Goal: Browse casually: Explore the website without a specific task or goal

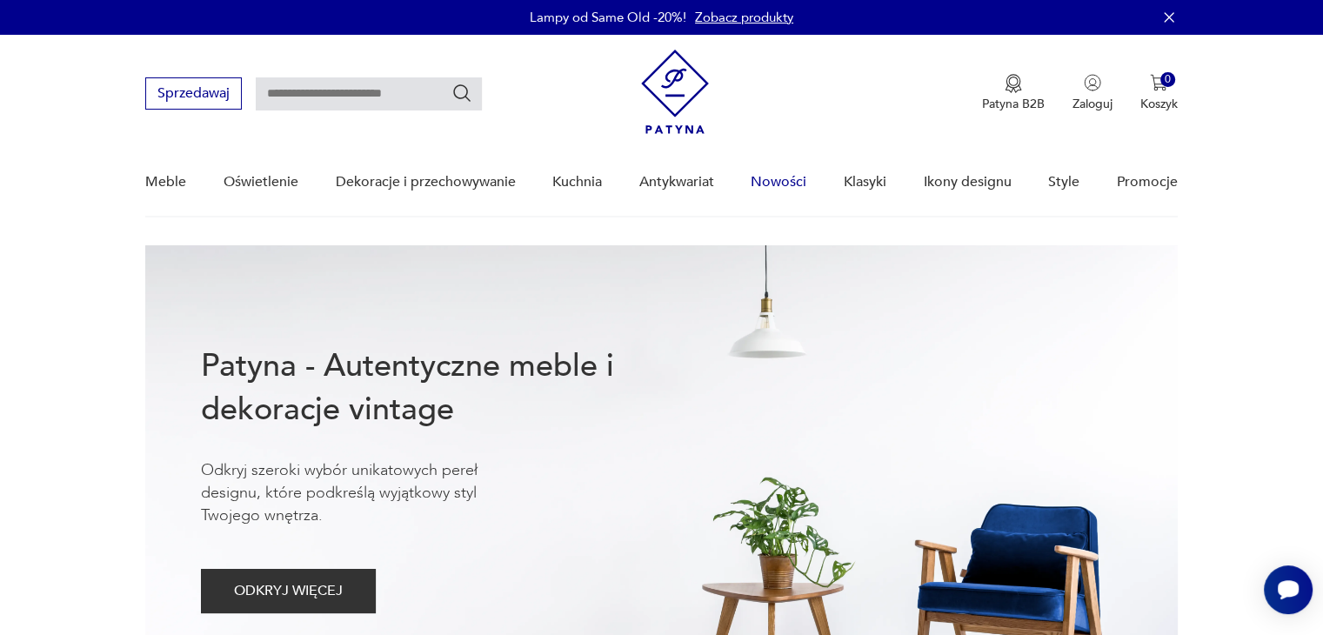
click at [770, 182] on link "Nowości" at bounding box center [778, 182] width 56 height 67
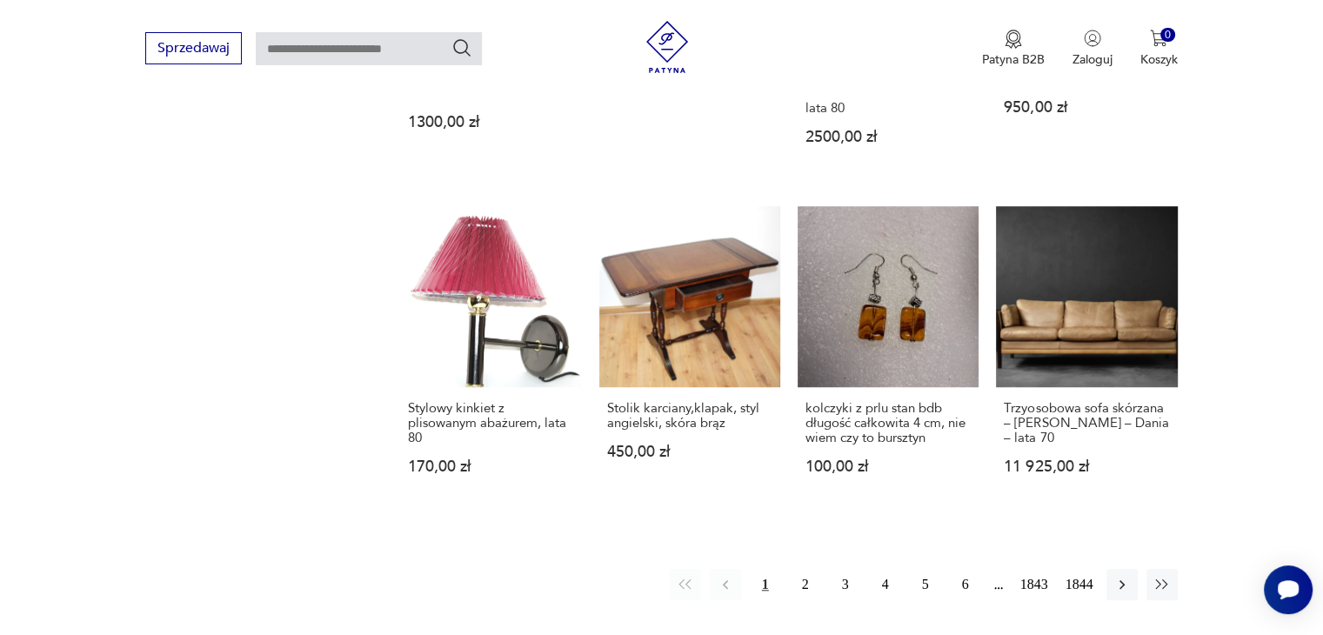
scroll to position [1424, 0]
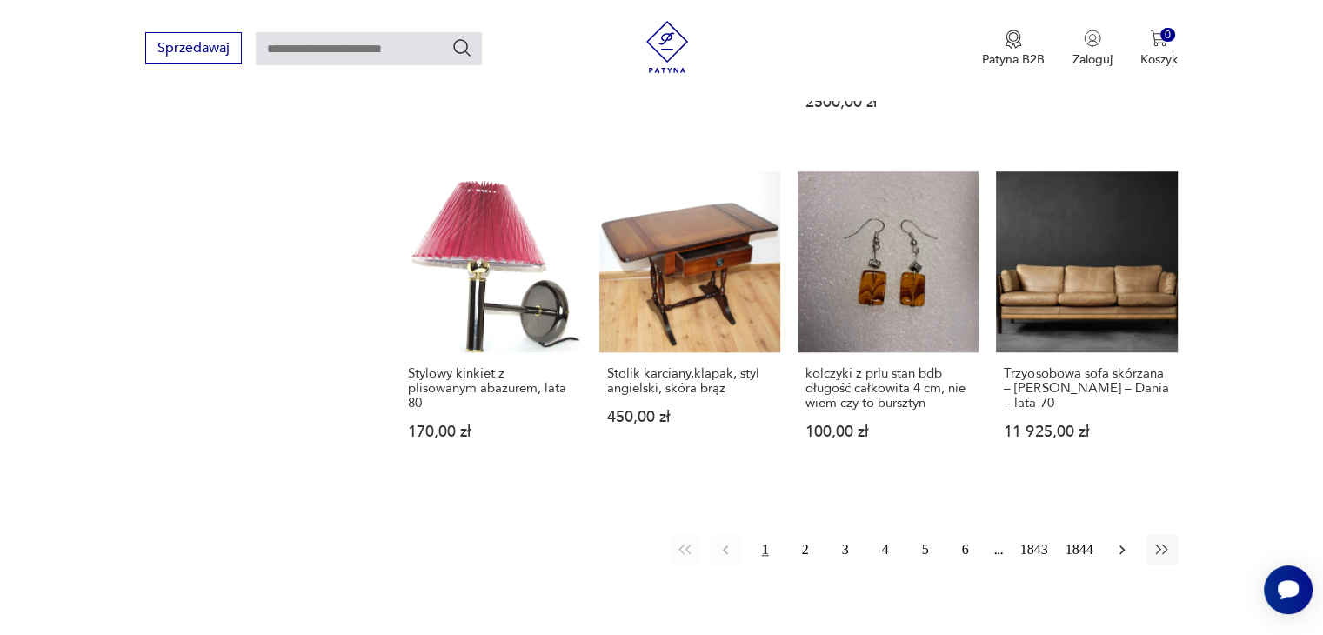
click at [1126, 541] on icon "button" at bounding box center [1121, 549] width 17 height 17
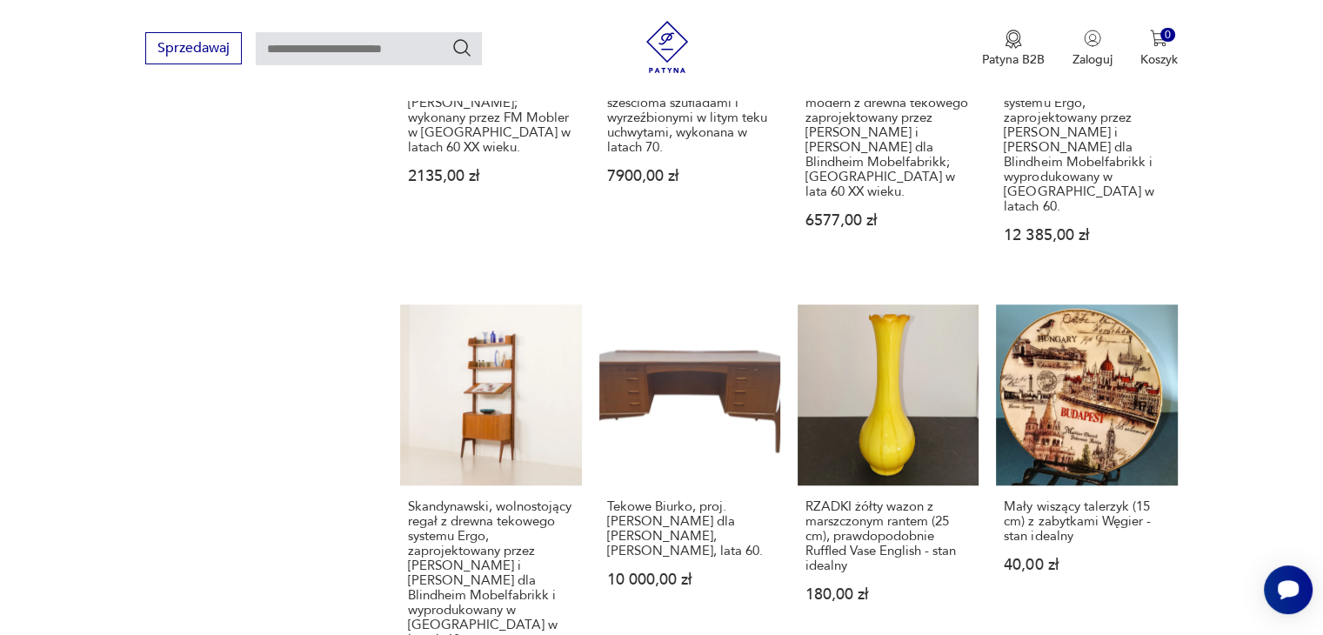
scroll to position [1890, 0]
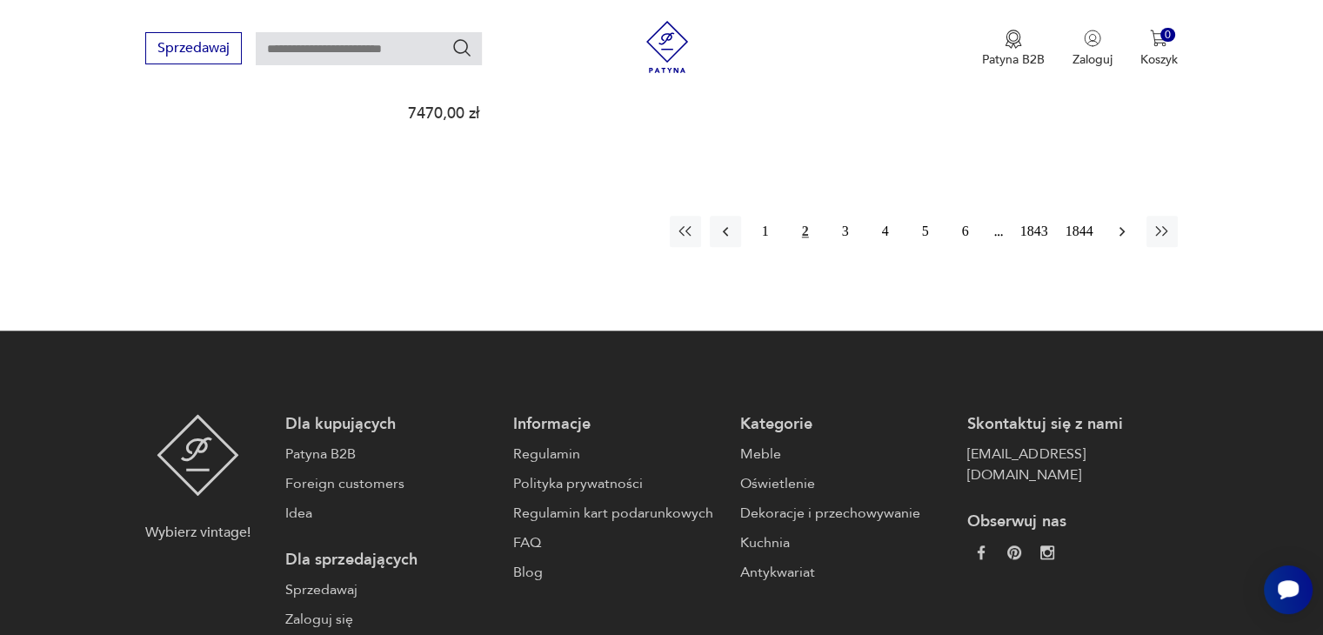
click at [1113, 223] on icon "button" at bounding box center [1121, 231] width 17 height 17
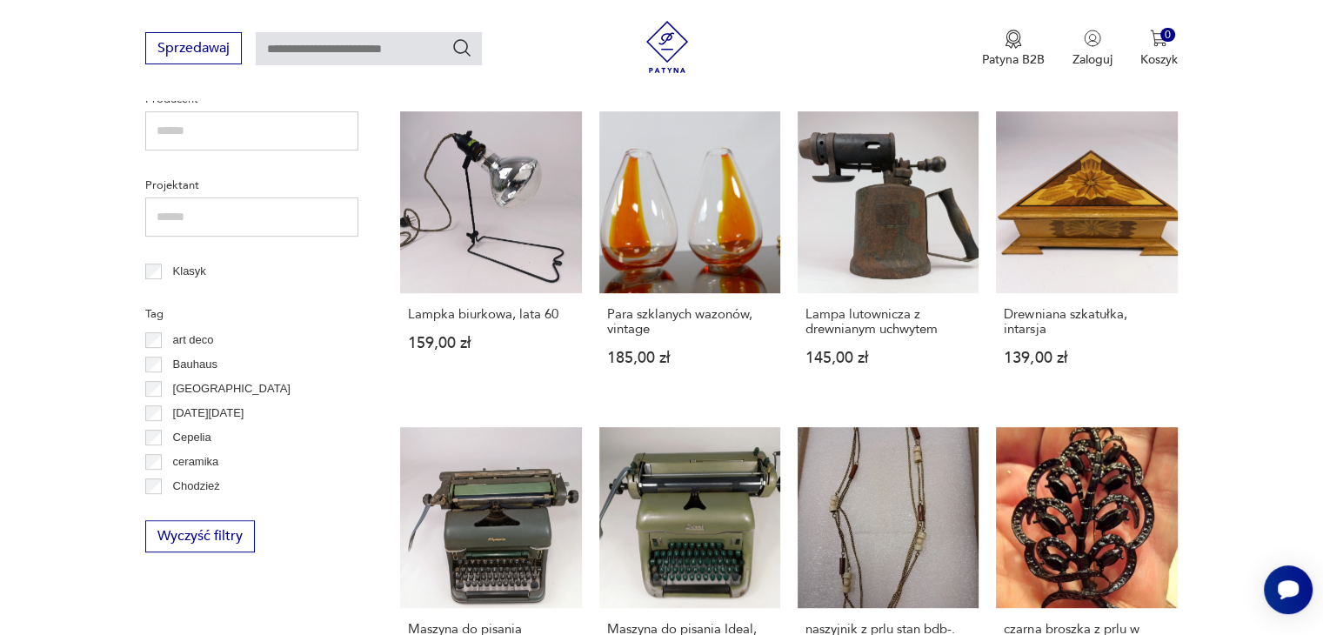
scroll to position [1335, 0]
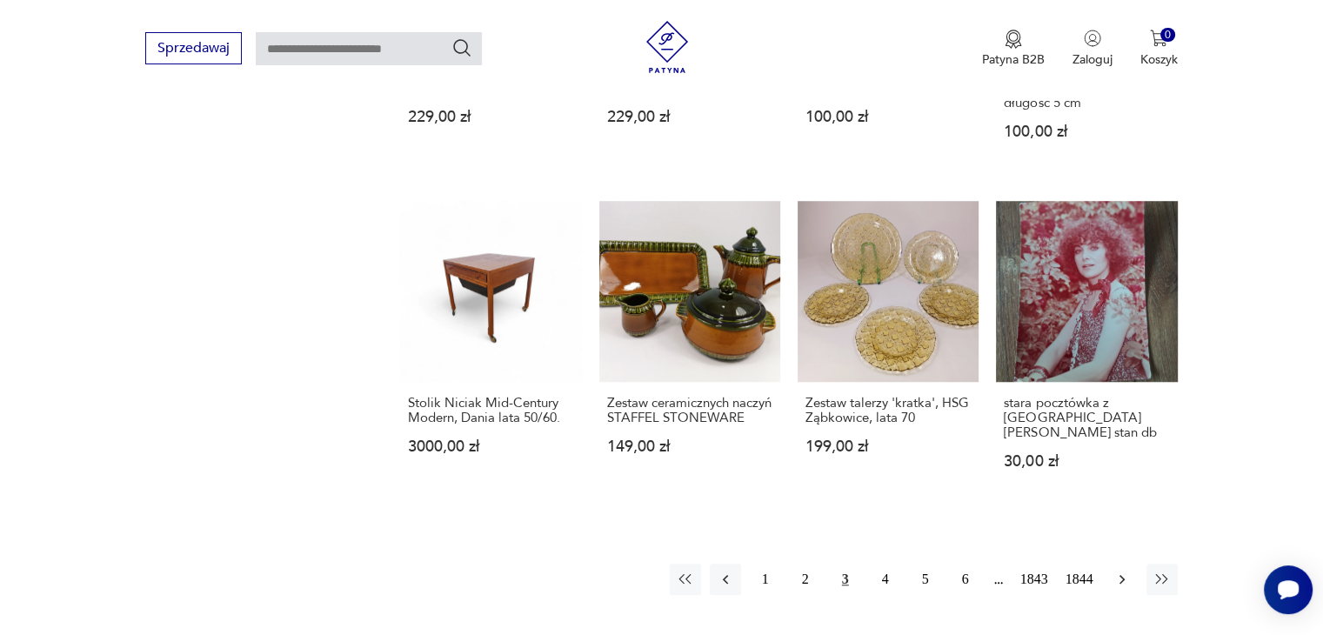
click at [1124, 575] on icon "button" at bounding box center [1121, 578] width 17 height 17
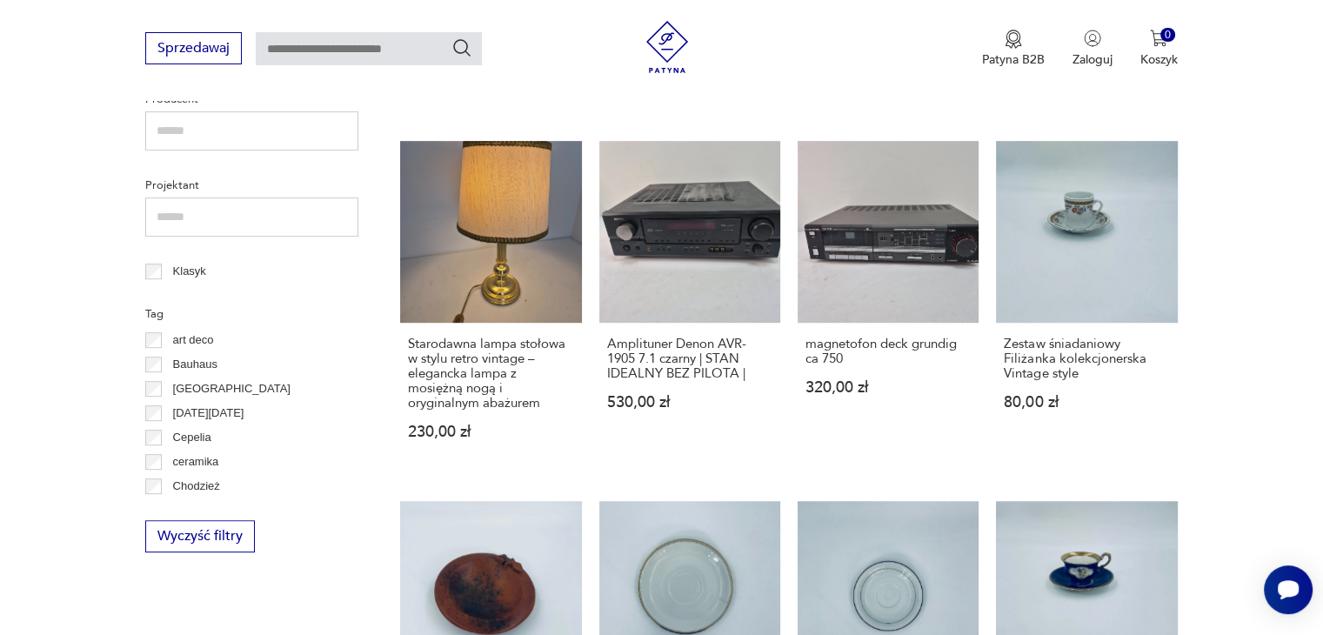
scroll to position [1335, 0]
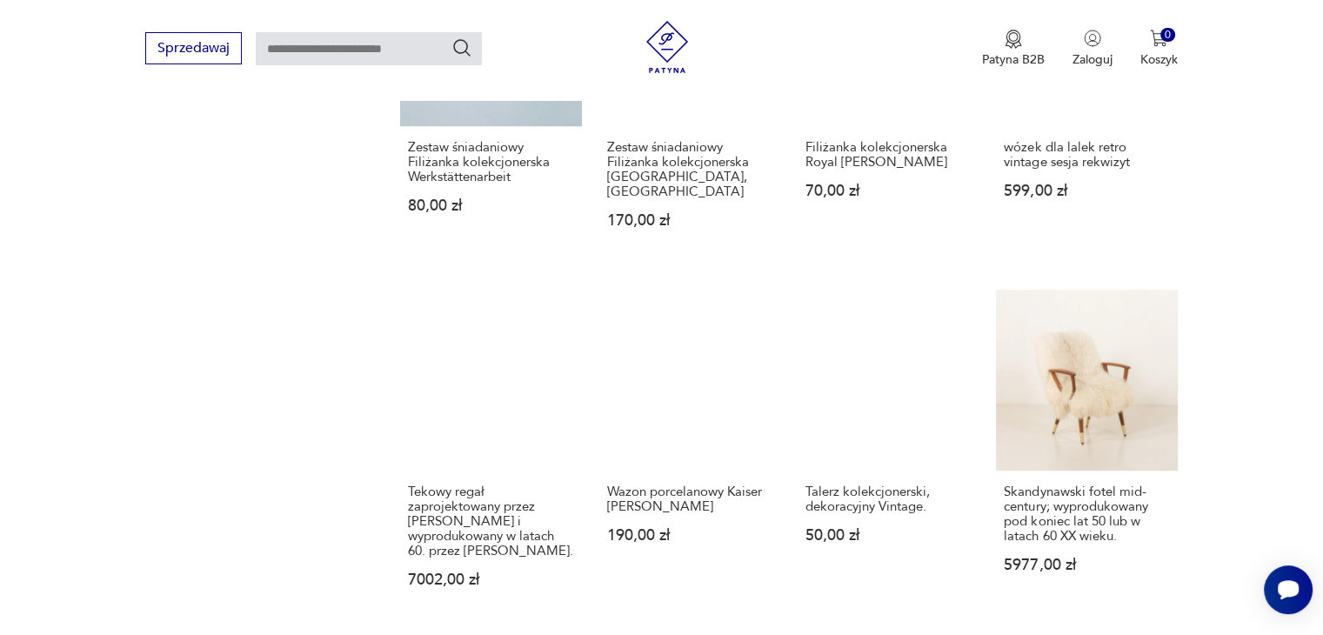
scroll to position [1890, 0]
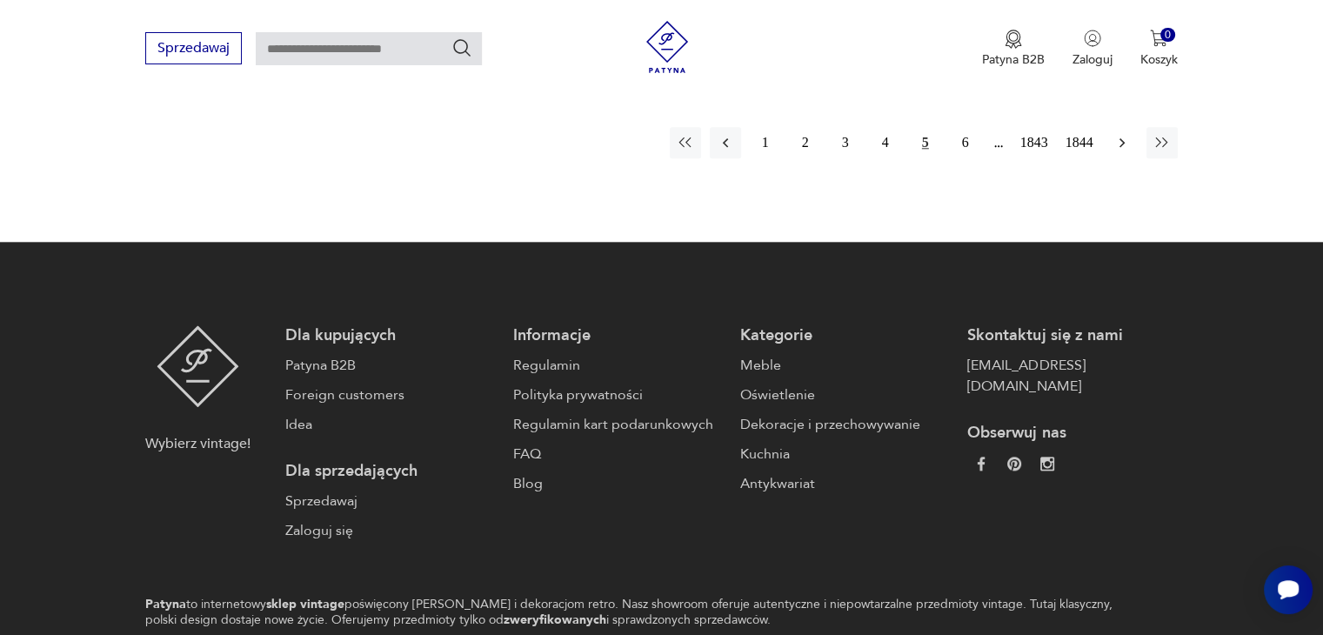
click at [1120, 138] on icon "button" at bounding box center [1121, 143] width 5 height 10
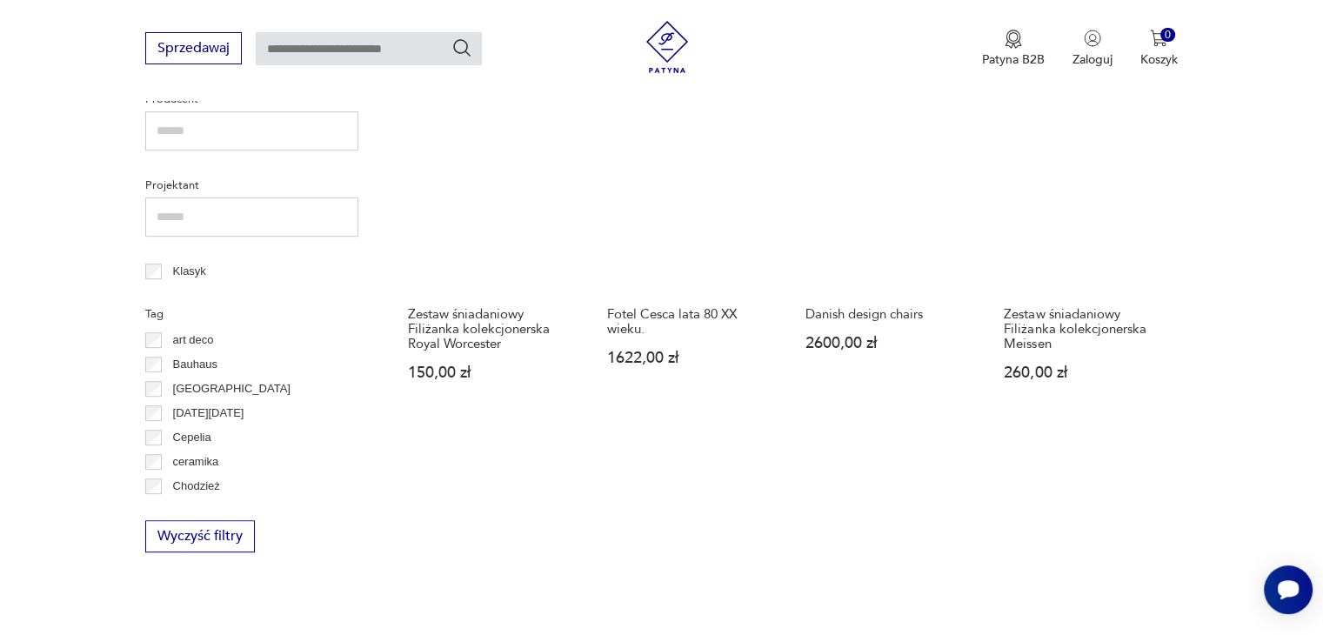
scroll to position [1335, 0]
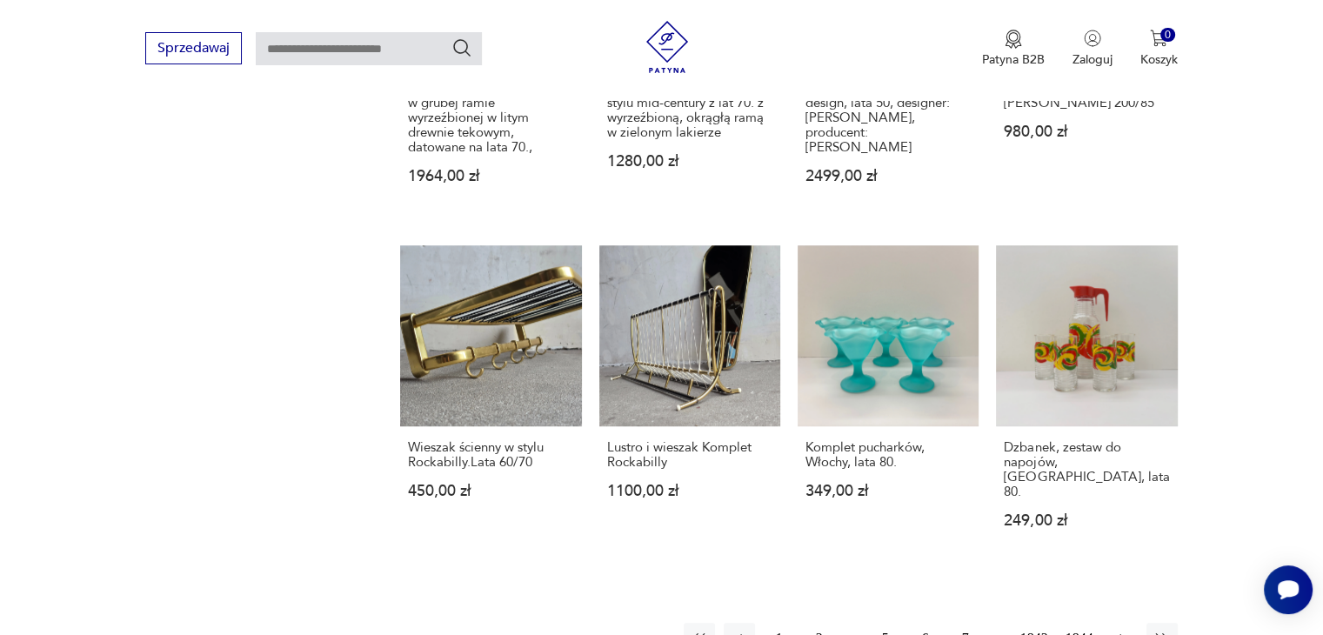
click at [1117, 630] on icon "button" at bounding box center [1121, 638] width 17 height 17
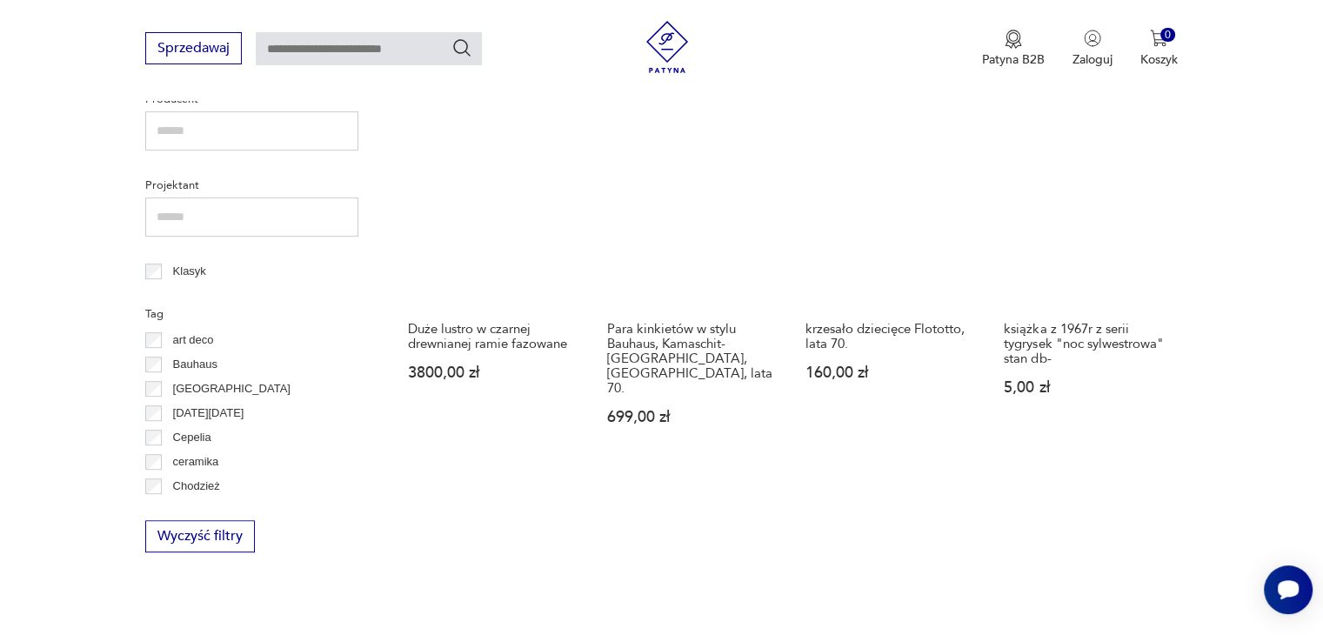
scroll to position [1335, 0]
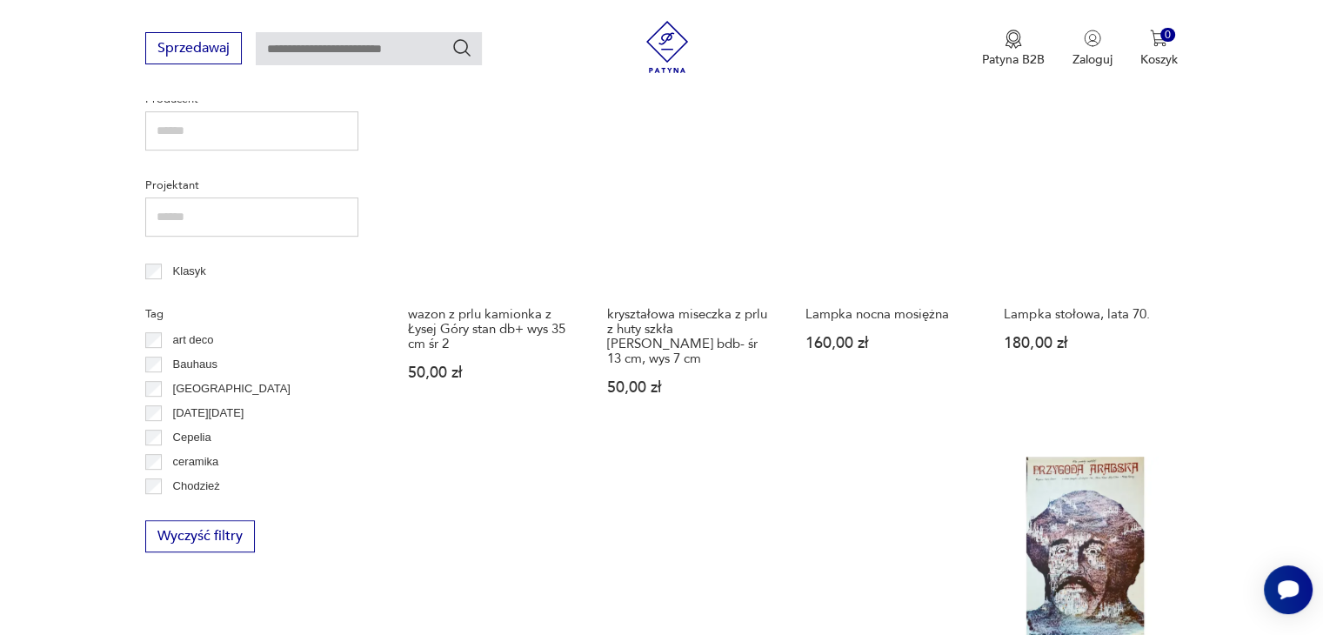
scroll to position [1335, 0]
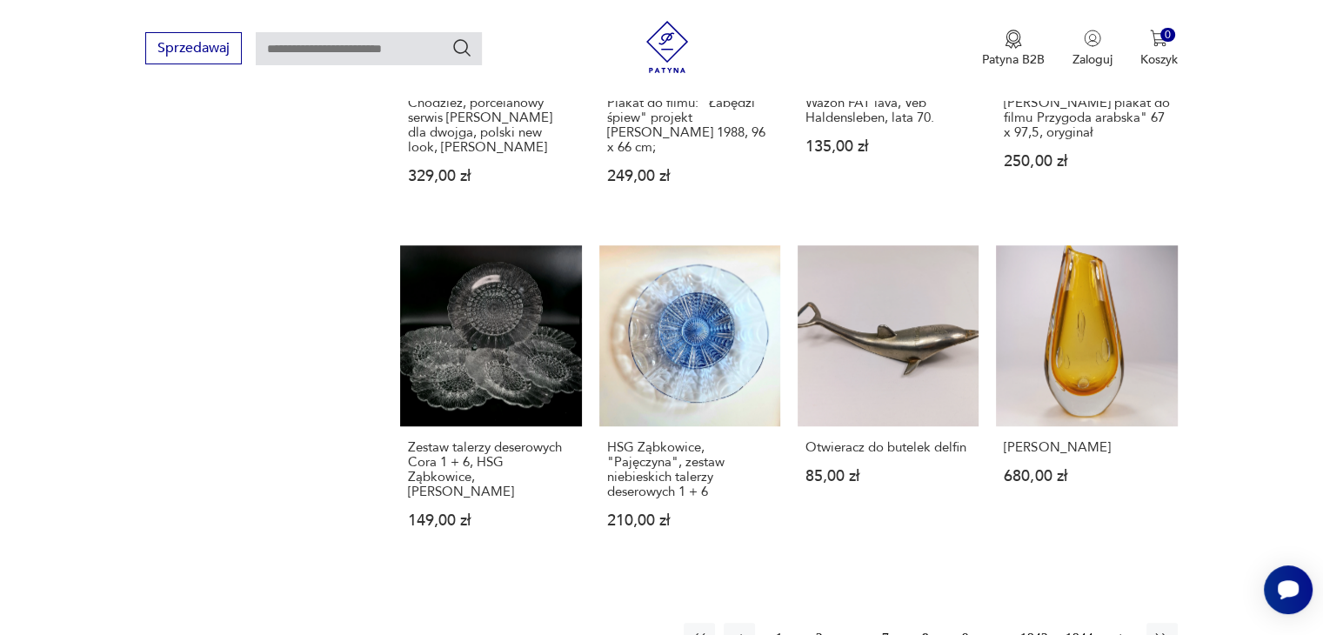
click at [1118, 630] on icon "button" at bounding box center [1121, 638] width 17 height 17
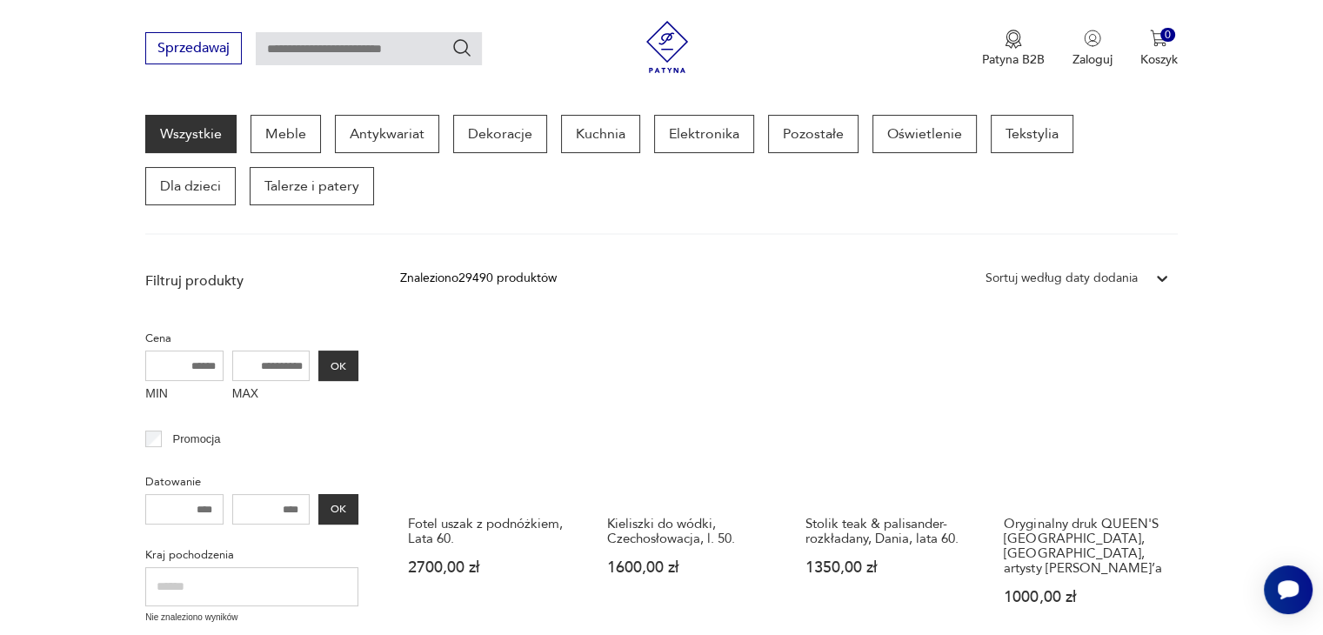
scroll to position [779, 0]
